Goal: Information Seeking & Learning: Learn about a topic

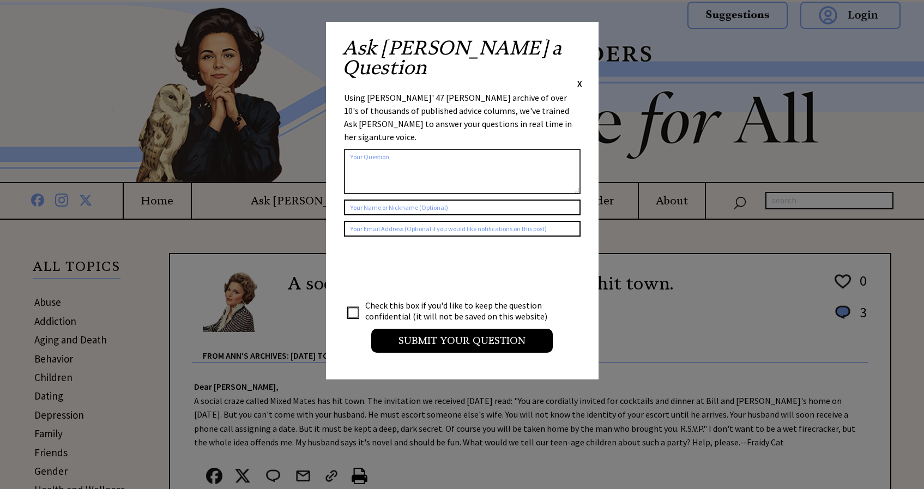
click at [579, 78] on span "X" at bounding box center [579, 83] width 5 height 11
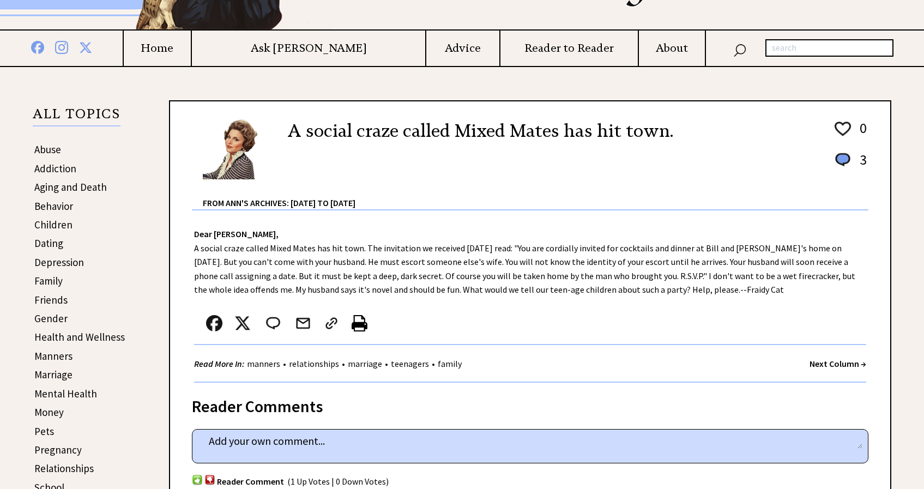
scroll to position [158, 0]
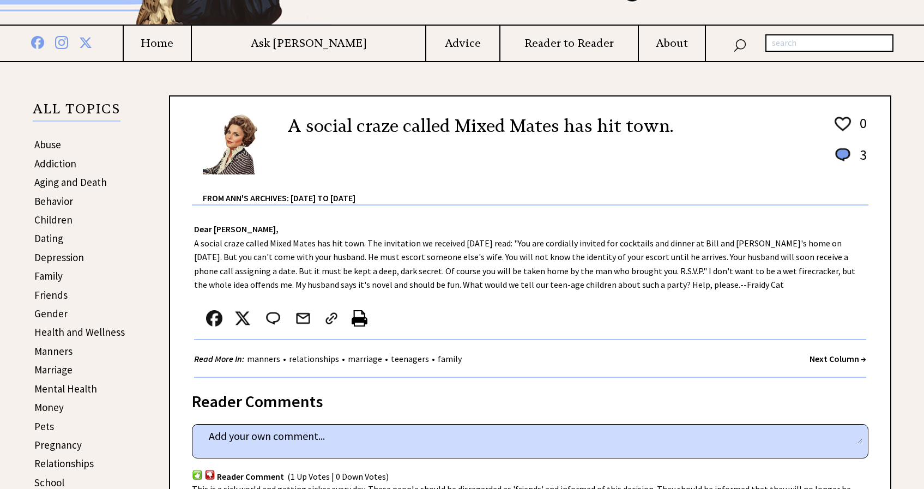
click at [58, 223] on link "Children" at bounding box center [53, 219] width 38 height 13
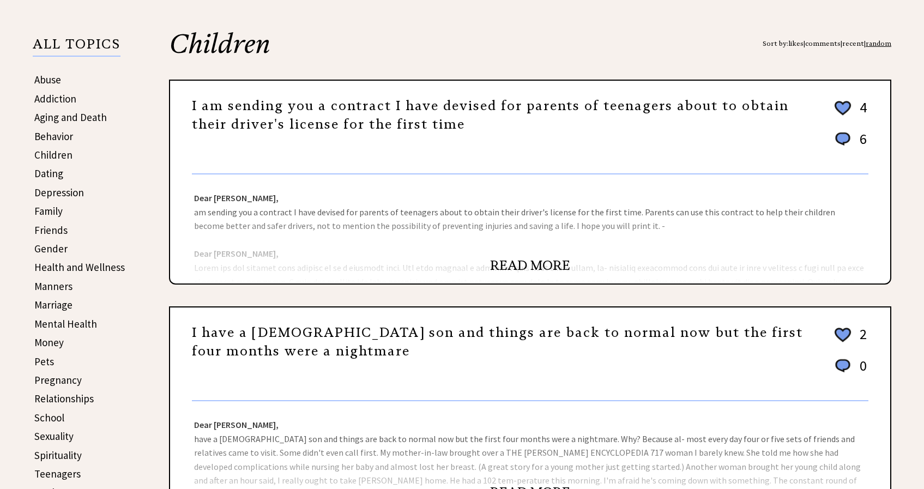
scroll to position [360, 0]
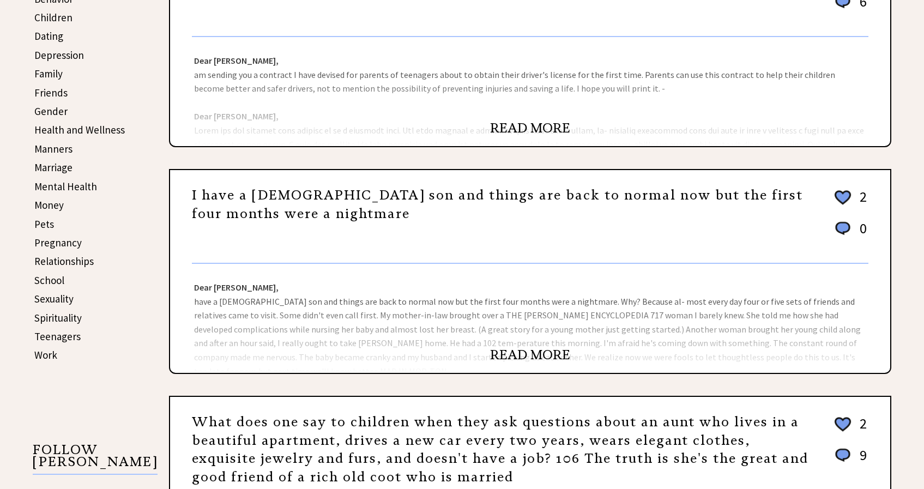
click at [56, 166] on link "Marriage" at bounding box center [53, 167] width 38 height 13
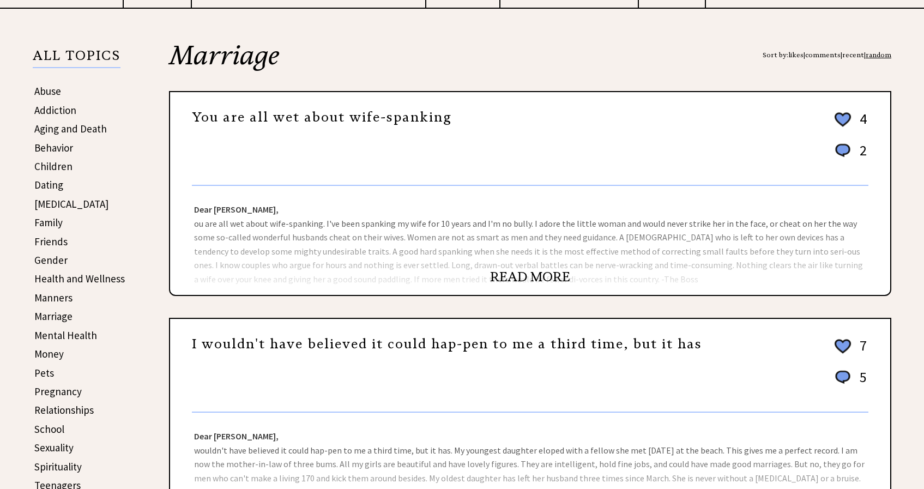
scroll to position [254, 0]
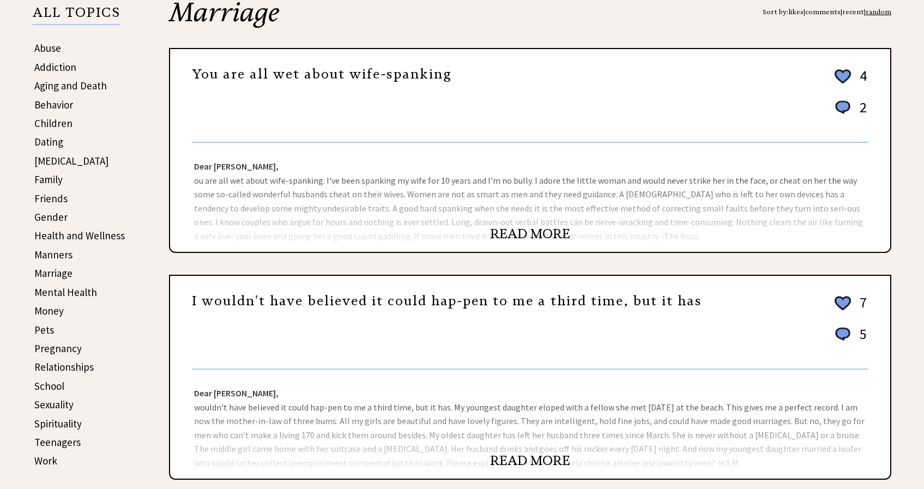
click at [514, 234] on link "READ MORE" at bounding box center [530, 234] width 80 height 16
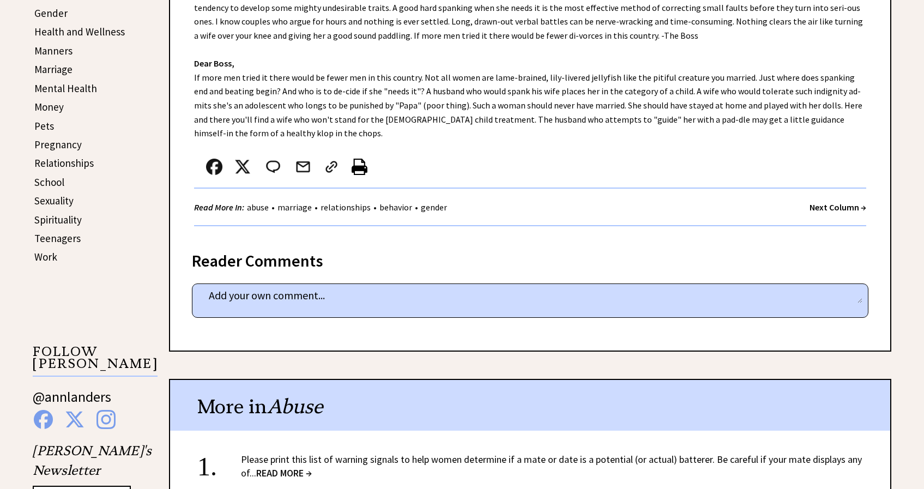
scroll to position [568, 0]
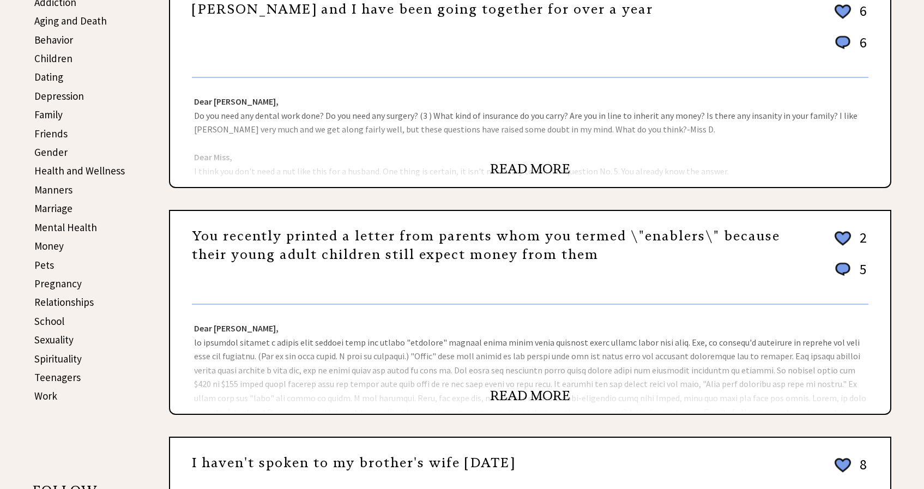
scroll to position [278, 0]
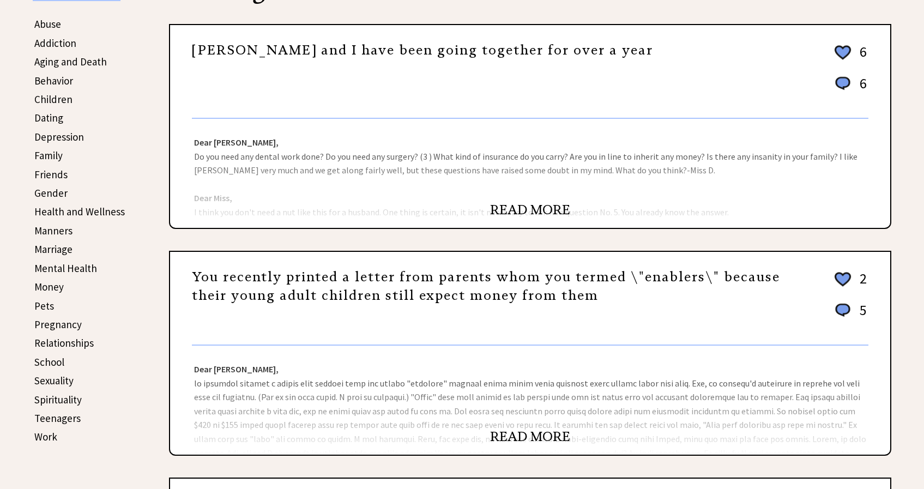
click at [529, 204] on link "READ MORE" at bounding box center [530, 210] width 80 height 16
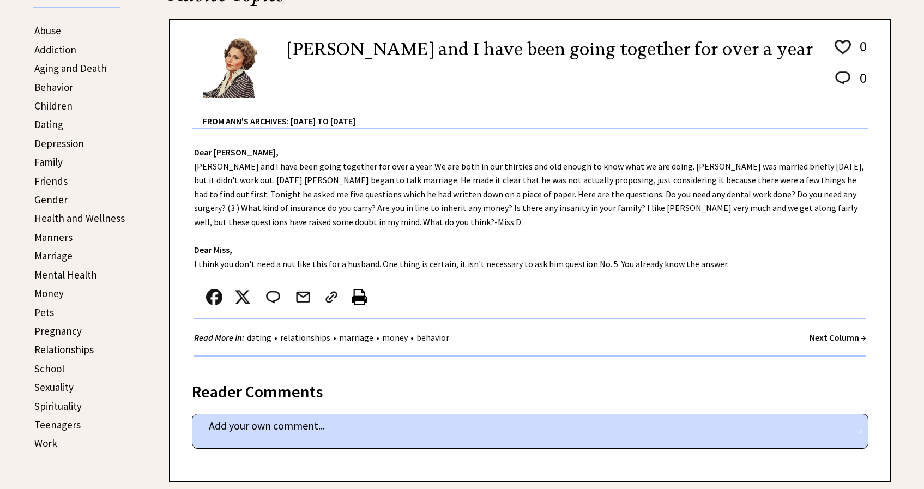
scroll to position [293, 0]
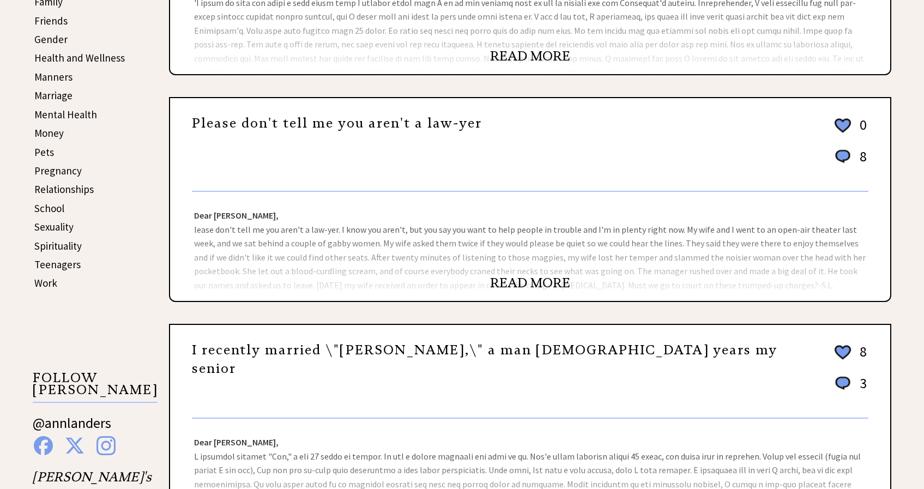
scroll to position [357, 0]
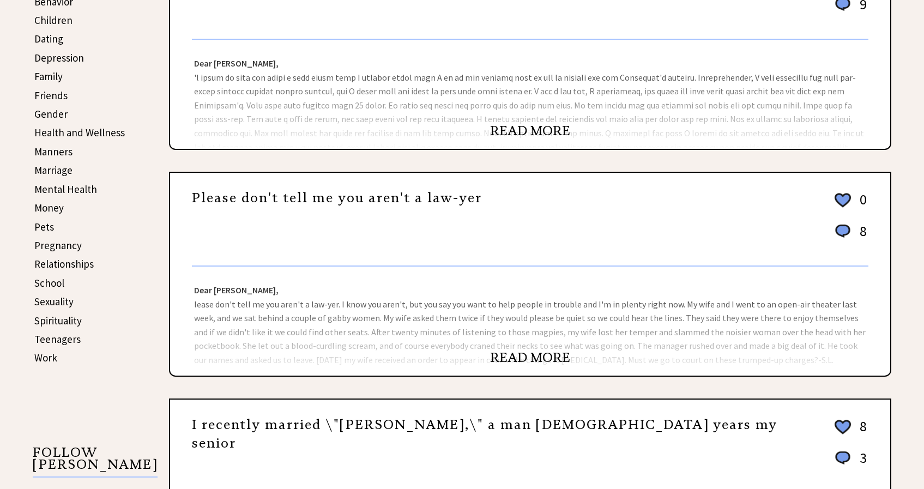
click at [61, 170] on link "Marriage" at bounding box center [53, 170] width 38 height 13
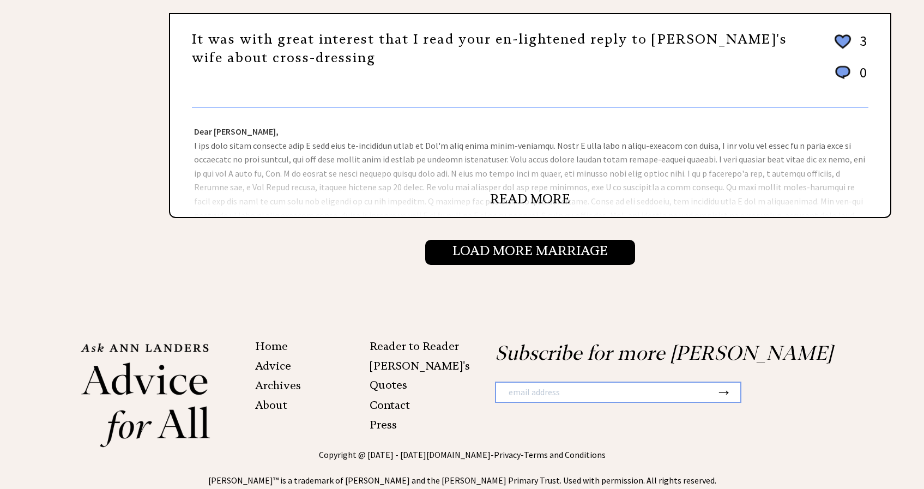
scroll to position [1225, 0]
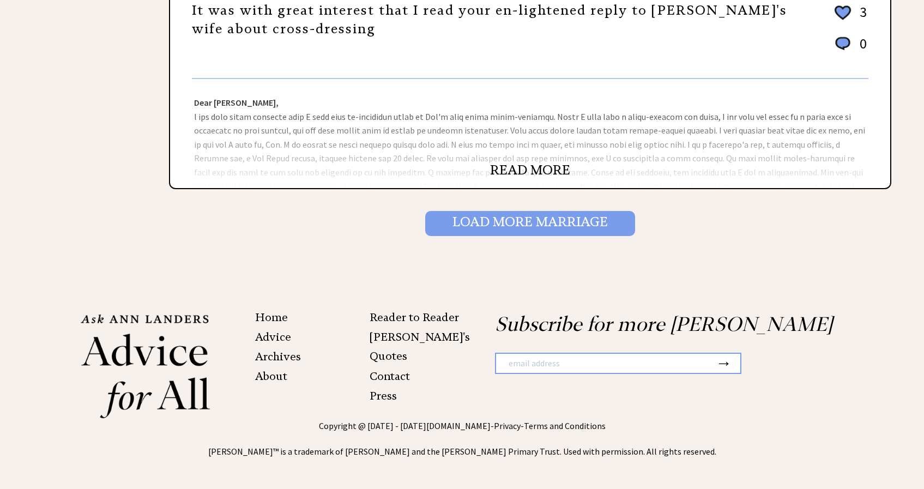
click at [522, 225] on input "Load More Marriage" at bounding box center [530, 223] width 210 height 25
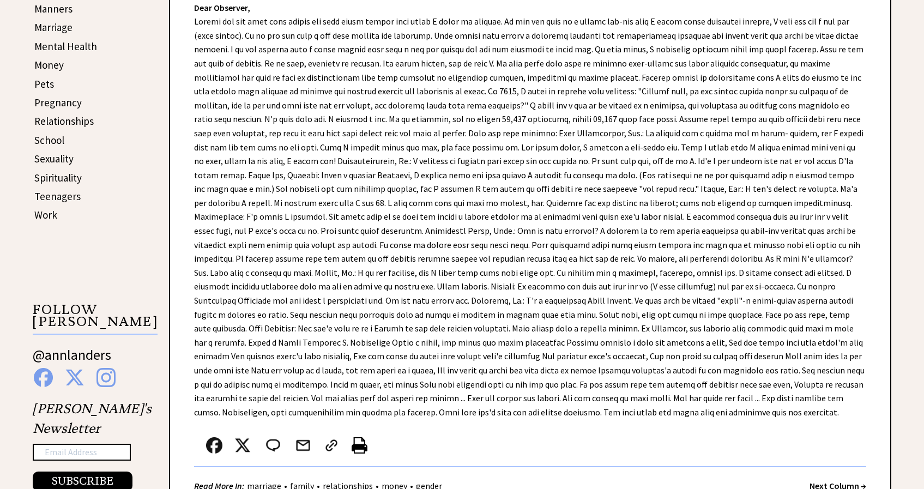
scroll to position [732, 0]
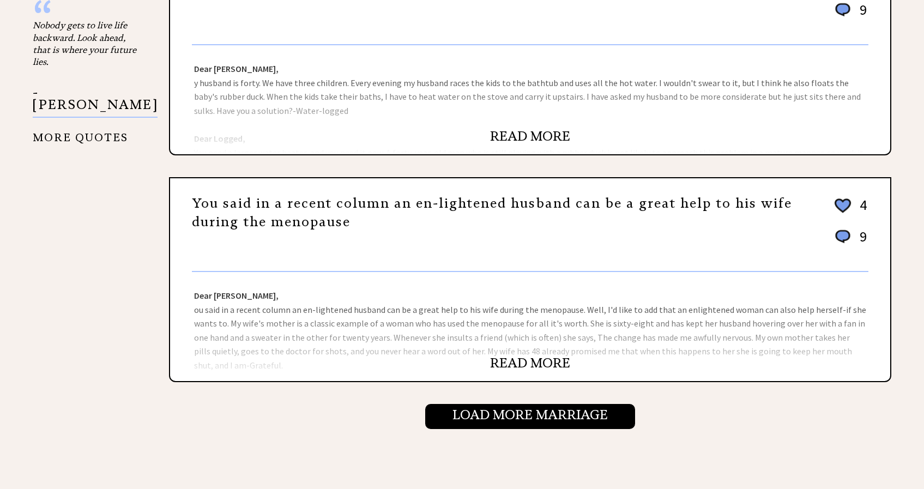
scroll to position [1089, 0]
